Goal: Task Accomplishment & Management: Manage account settings

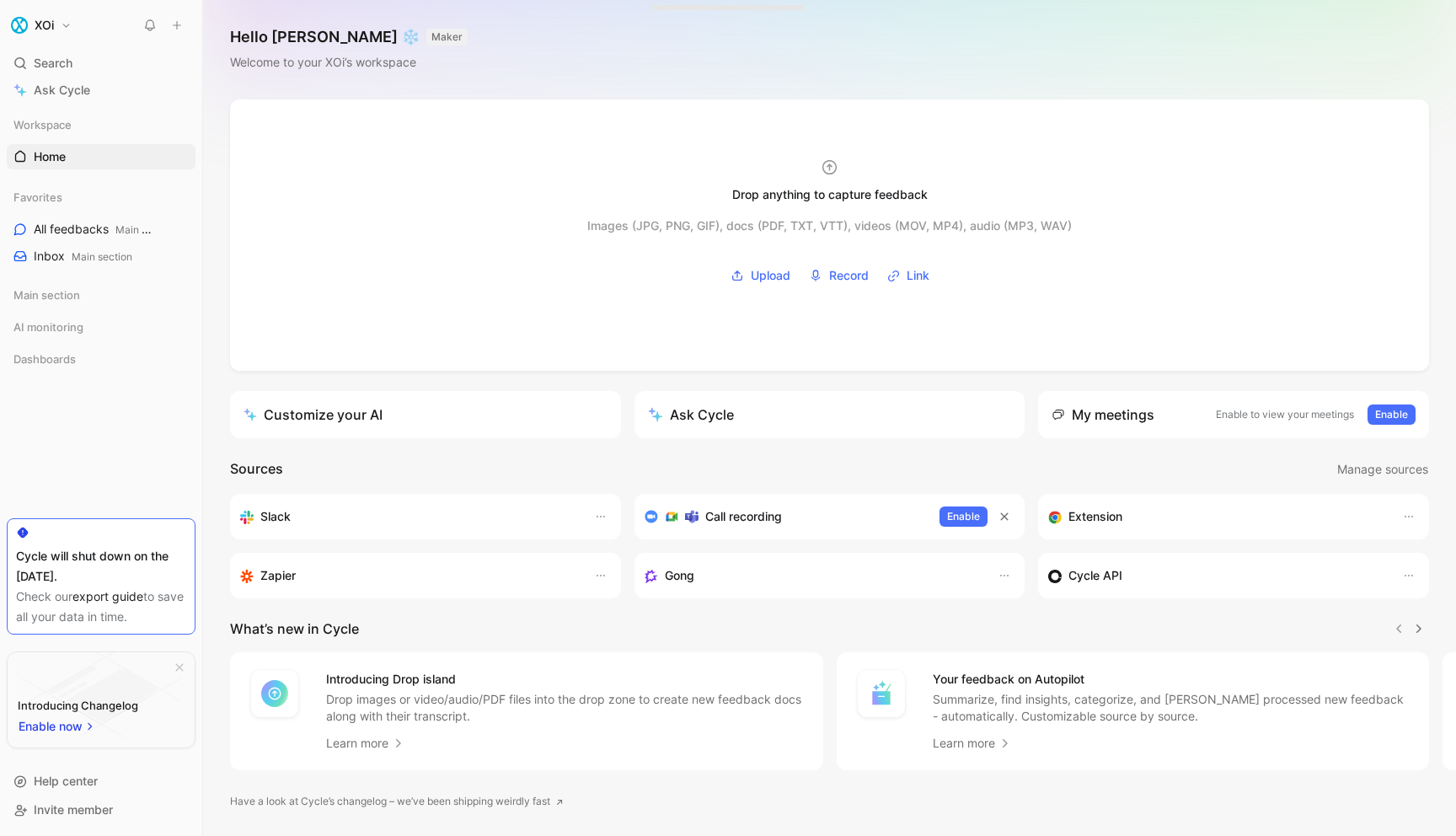
click at [57, 25] on button "XOi" at bounding box center [41, 25] width 69 height 23
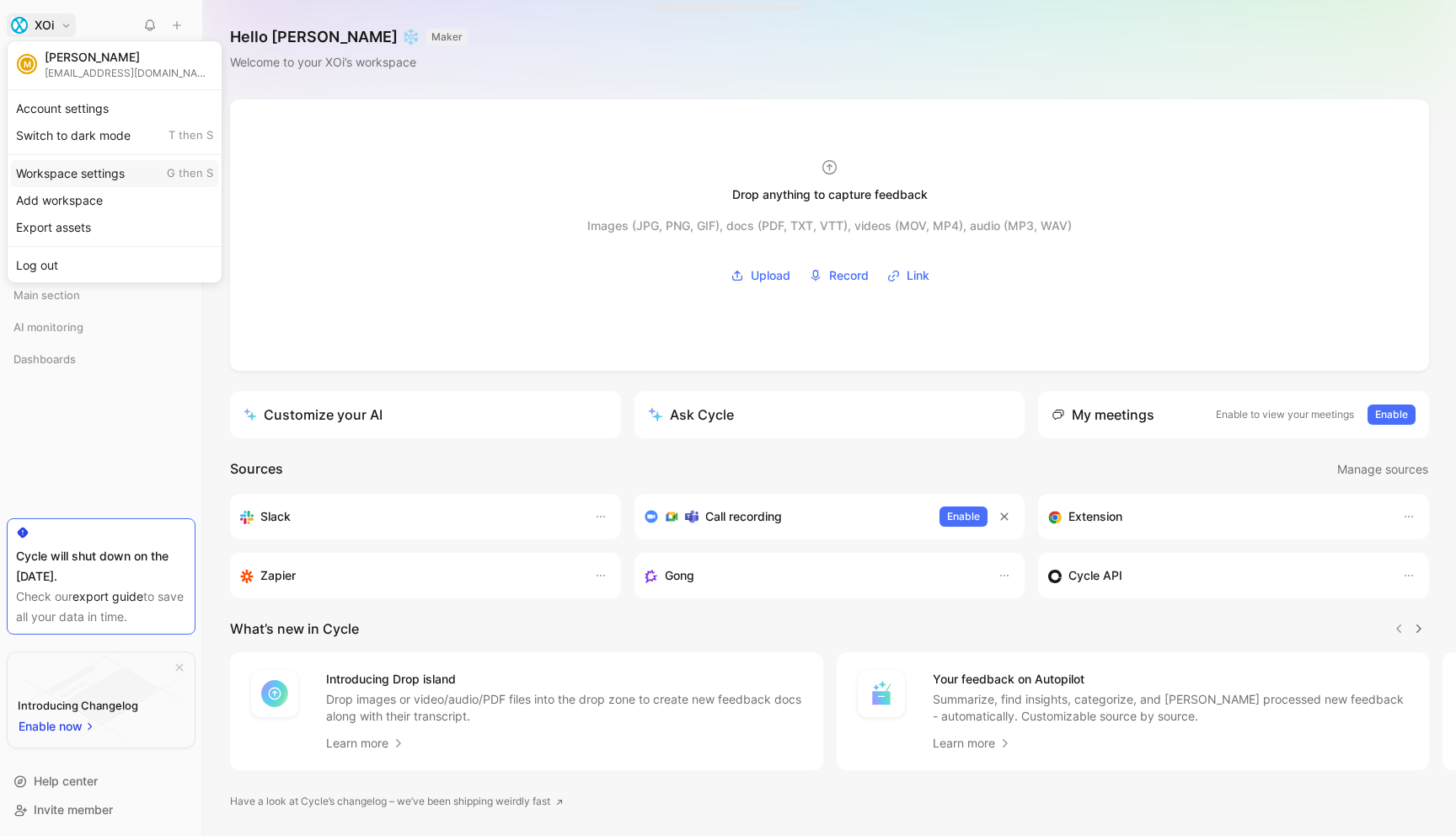
click at [97, 175] on div "Workspace settings G then S" at bounding box center [115, 173] width 208 height 27
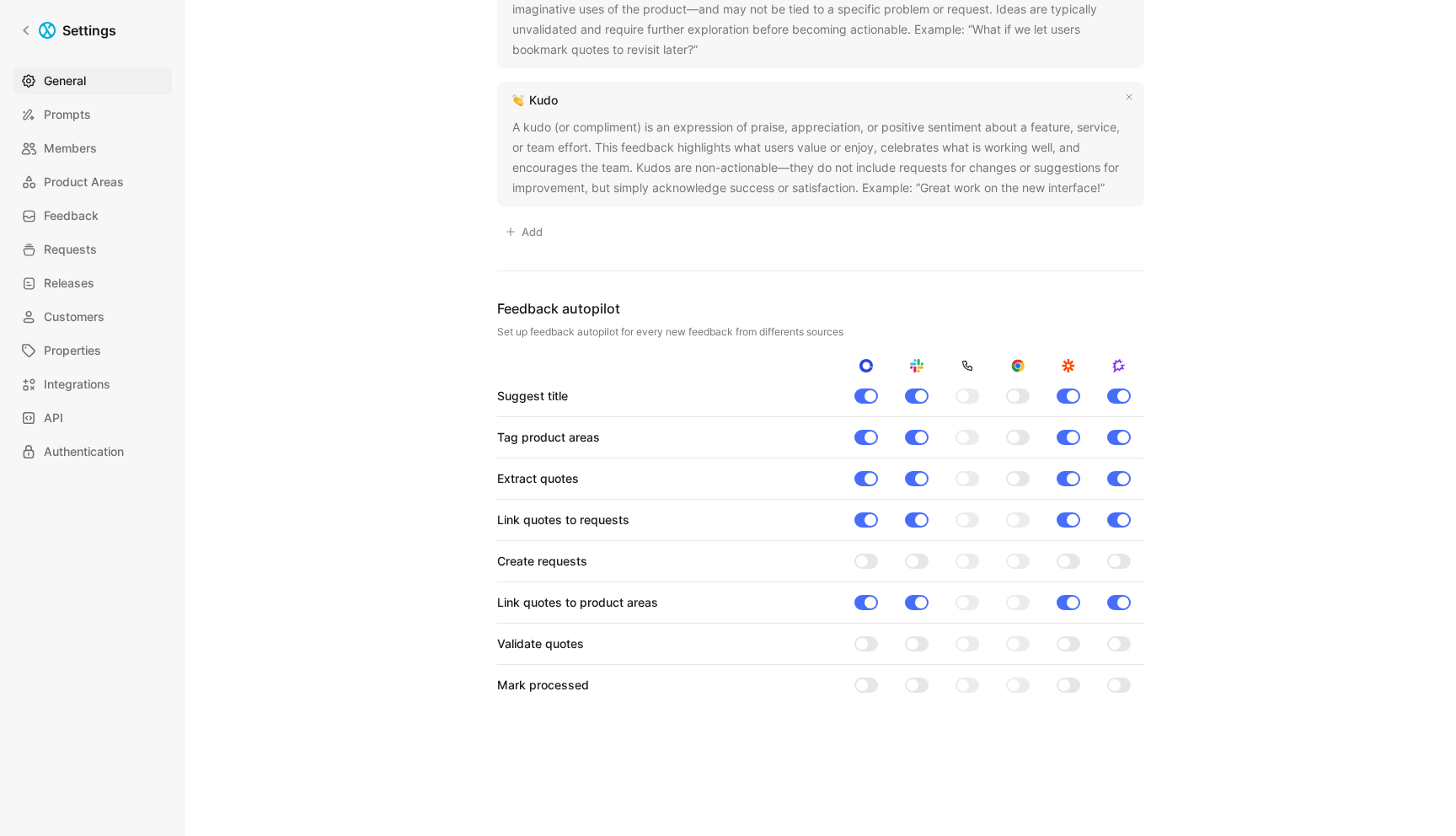
scroll to position [2092, 0]
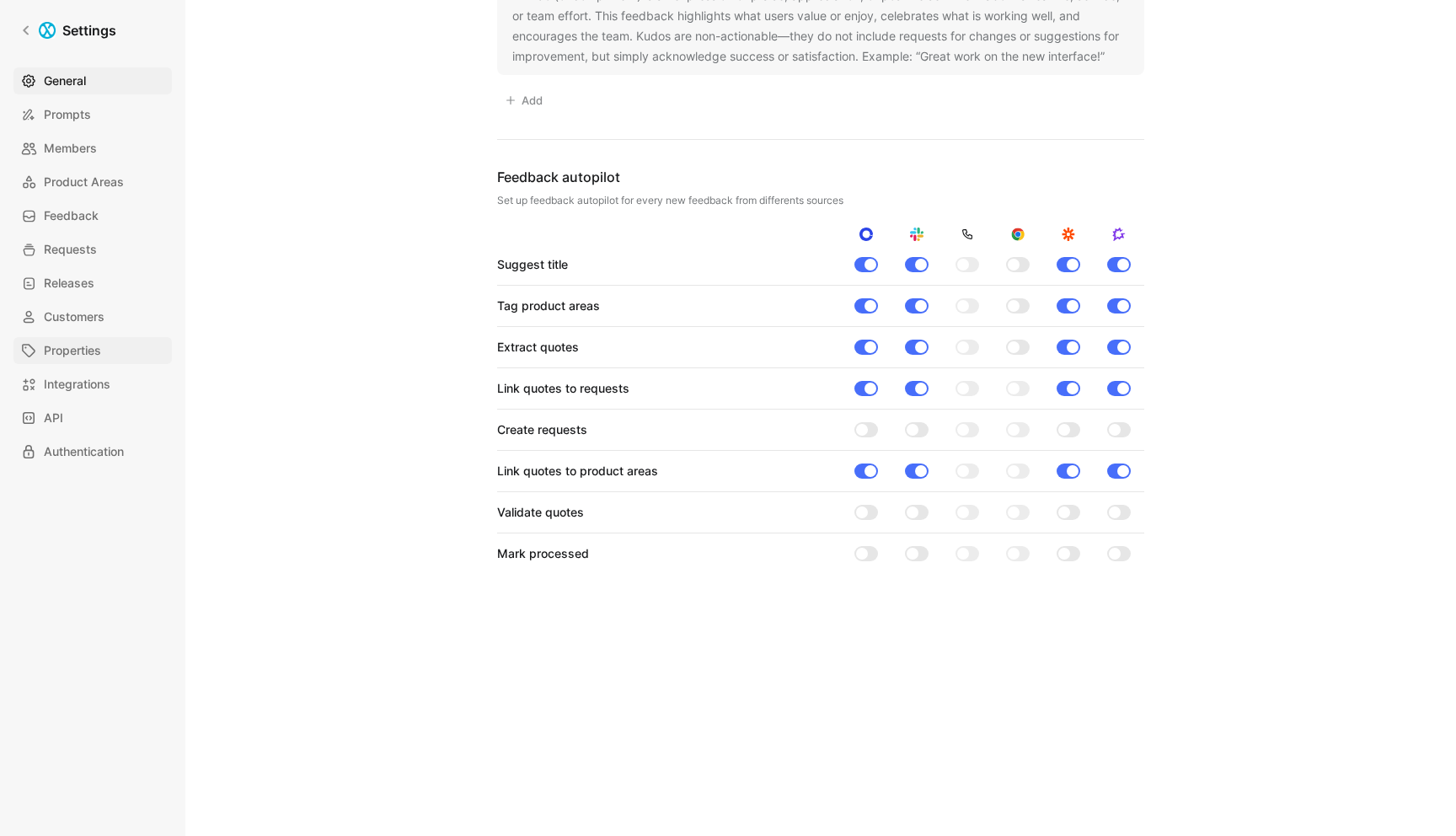
click at [80, 343] on span "Properties" at bounding box center [72, 350] width 57 height 20
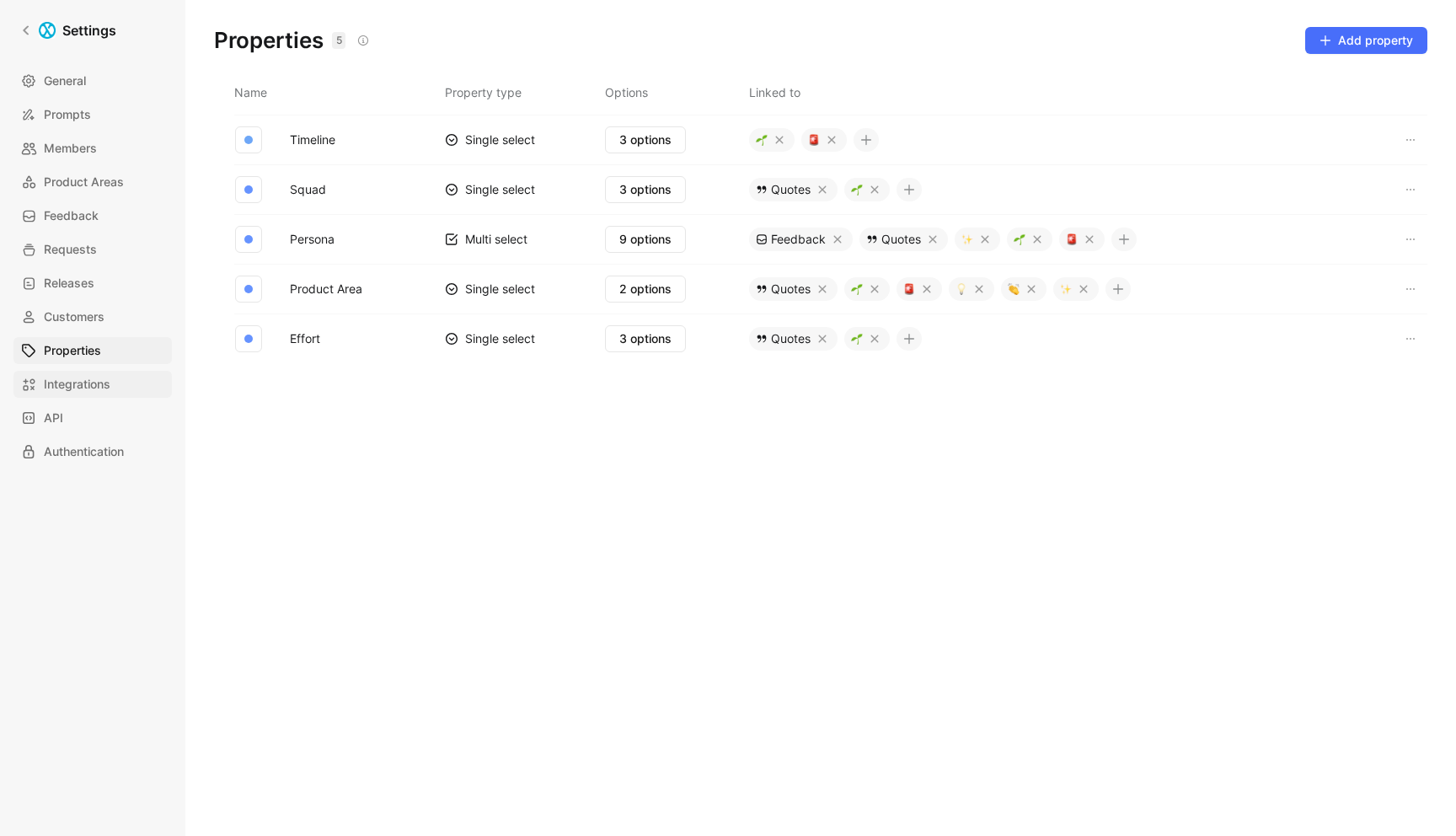
click at [88, 396] on link "Integrations" at bounding box center [93, 384] width 159 height 27
